Goal: Transaction & Acquisition: Purchase product/service

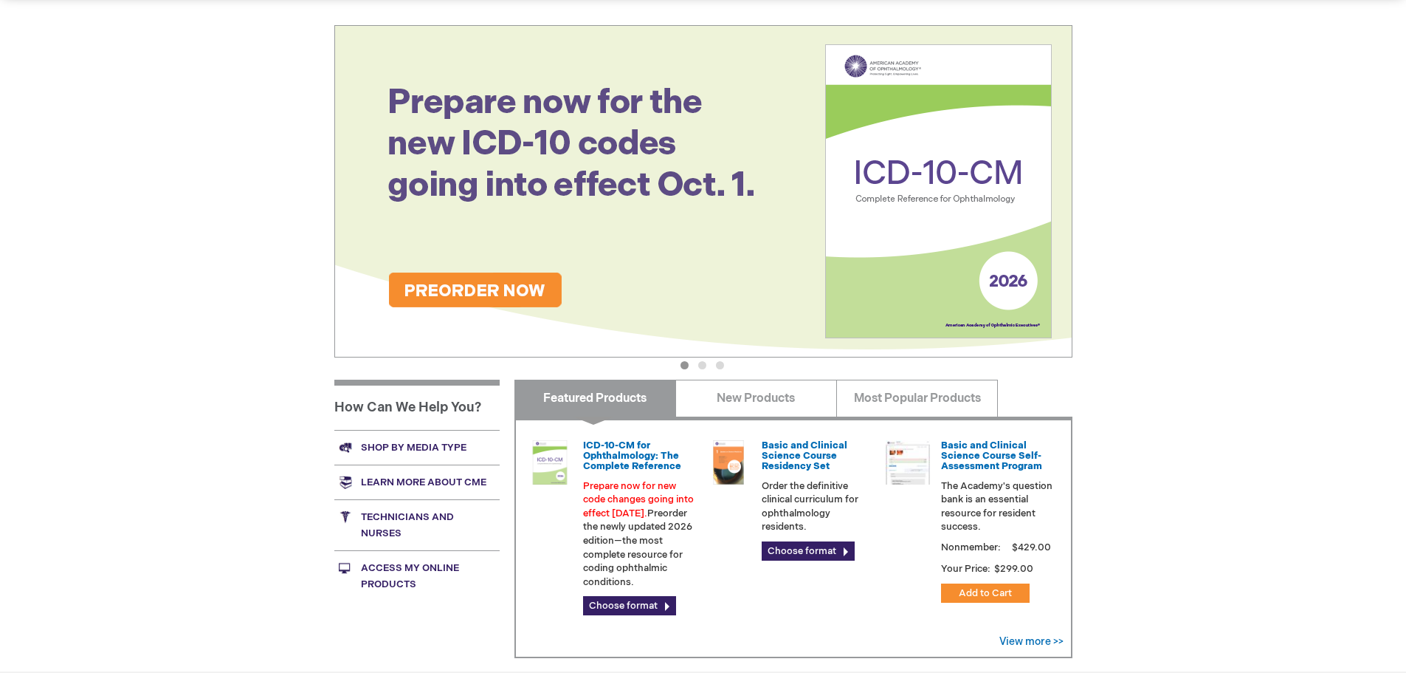
scroll to position [221, 0]
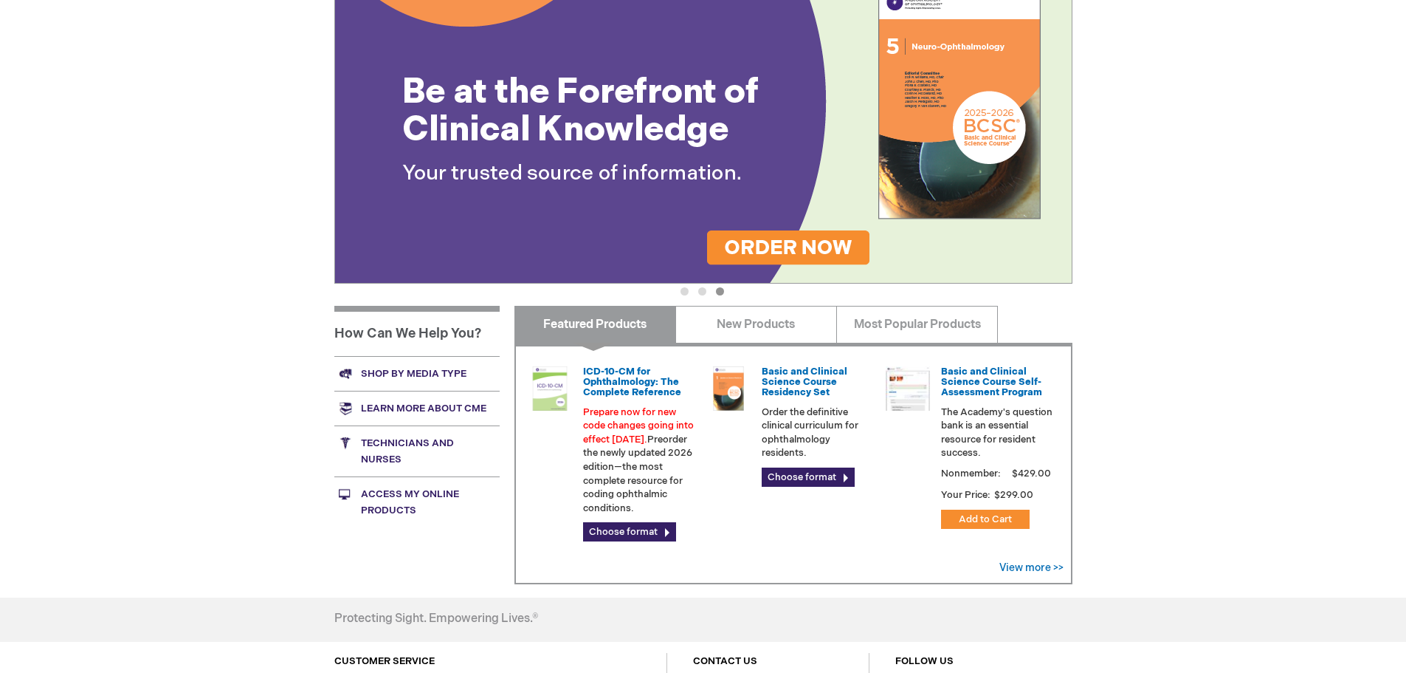
click at [418, 374] on link "Shop by media type" at bounding box center [416, 373] width 165 height 35
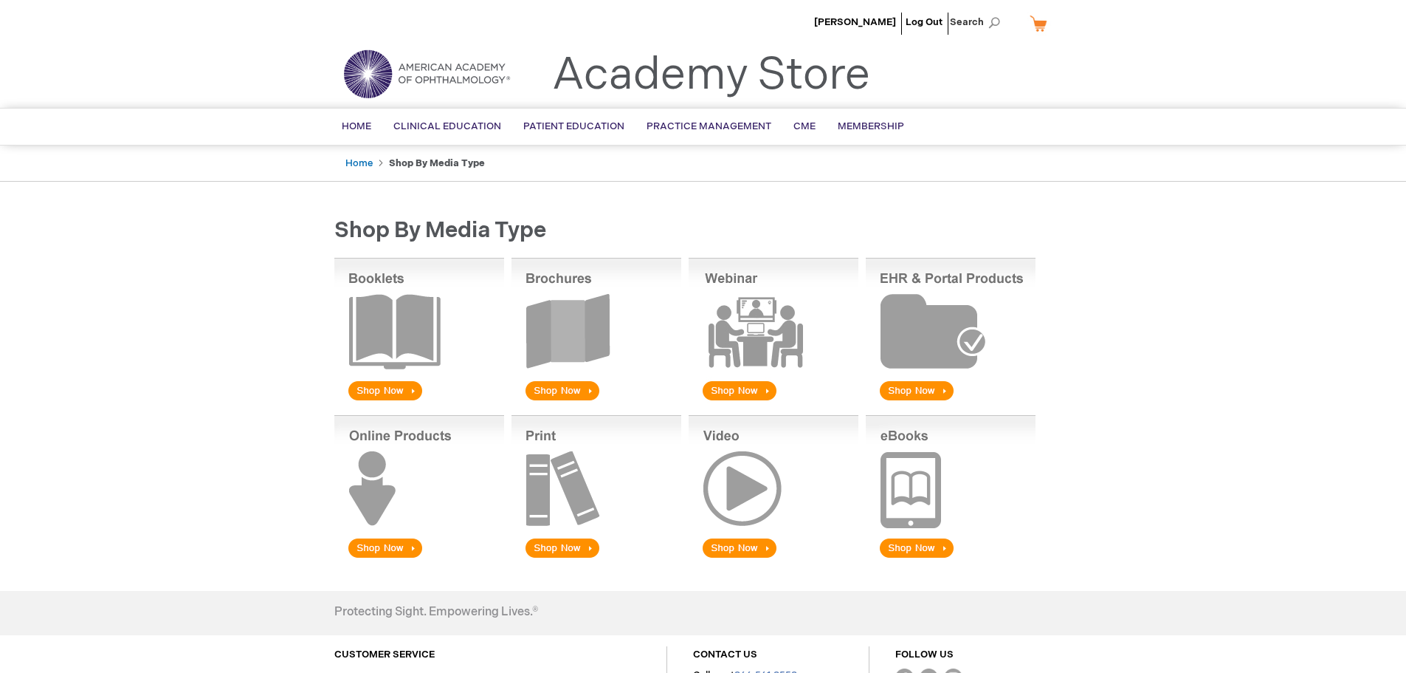
click at [382, 542] on img at bounding box center [419, 487] width 170 height 145
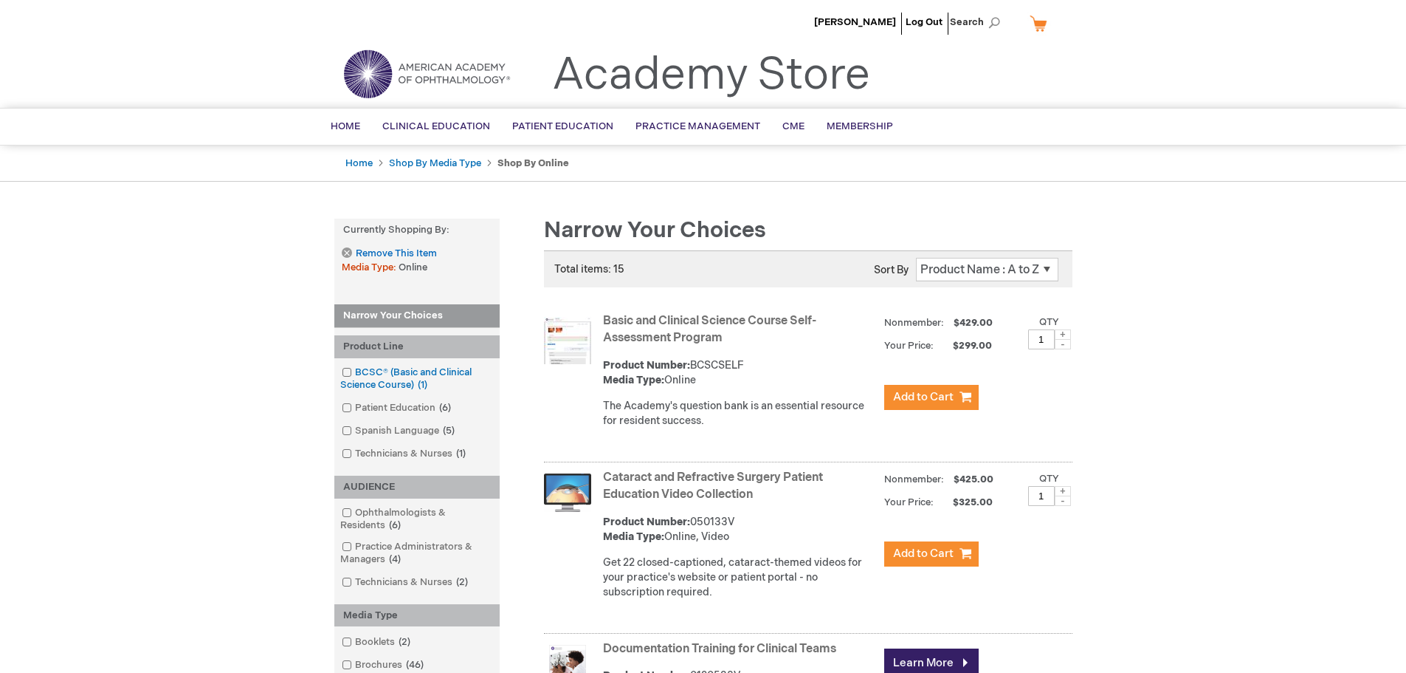
click at [379, 374] on link "BCSC® (Basic and Clinical Science Course) 1 item" at bounding box center [417, 378] width 158 height 27
